Goal: Navigation & Orientation: Find specific page/section

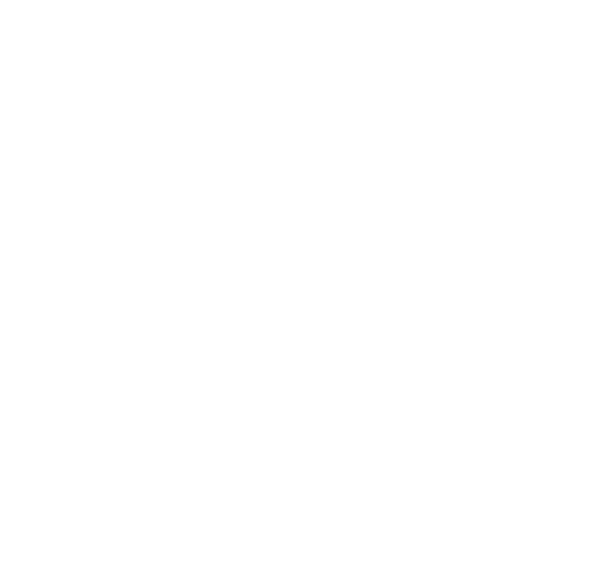
click at [438, 24] on body at bounding box center [301, 293] width 603 height 586
